Goal: Task Accomplishment & Management: Manage account settings

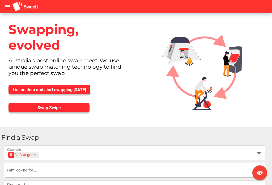
click at [5, 6] on icon "menu" at bounding box center [8, 6] width 6 height 6
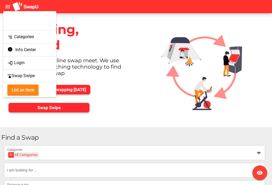
click at [26, 67] on div "login Login" at bounding box center [29, 63] width 45 height 8
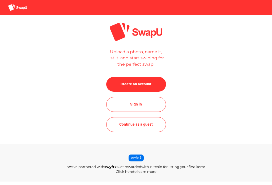
click at [148, 111] on span "Sign in" at bounding box center [135, 104] width 51 height 13
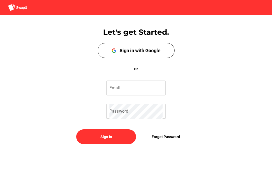
click at [140, 94] on input "Email" at bounding box center [135, 88] width 53 height 15
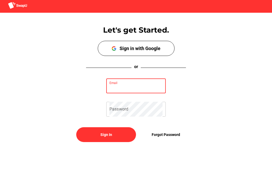
click at [133, 89] on input "Email" at bounding box center [135, 88] width 53 height 15
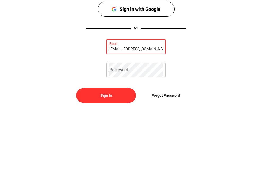
type input "[EMAIL_ADDRESS][DOMAIN_NAME]"
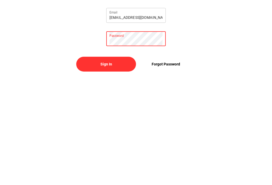
click at [113, 131] on span "Sign In" at bounding box center [105, 137] width 51 height 13
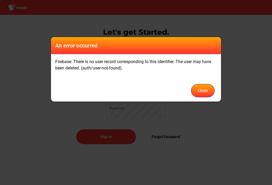
click at [201, 93] on button "Close" at bounding box center [203, 90] width 24 height 13
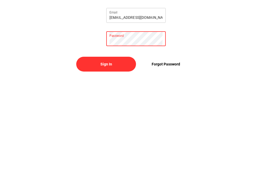
click at [117, 131] on span "Sign In" at bounding box center [105, 137] width 51 height 13
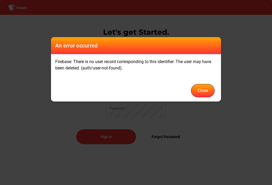
click at [204, 90] on button "Close" at bounding box center [203, 90] width 24 height 13
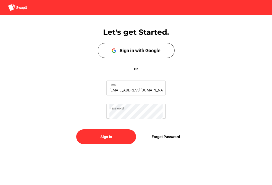
click at [171, 137] on span "Forgot Password" at bounding box center [166, 137] width 28 height 6
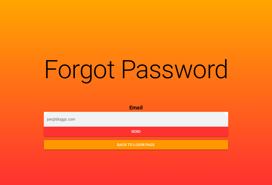
click at [139, 127] on input "email" at bounding box center [136, 119] width 178 height 15
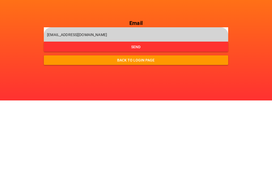
type input "[EMAIL_ADDRESS][DOMAIN_NAME]"
click at [145, 128] on span "Send" at bounding box center [136, 131] width 176 height 7
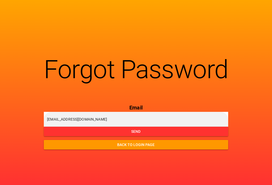
click at [146, 129] on span "Send" at bounding box center [136, 131] width 176 height 7
